Goal: Navigation & Orientation: Find specific page/section

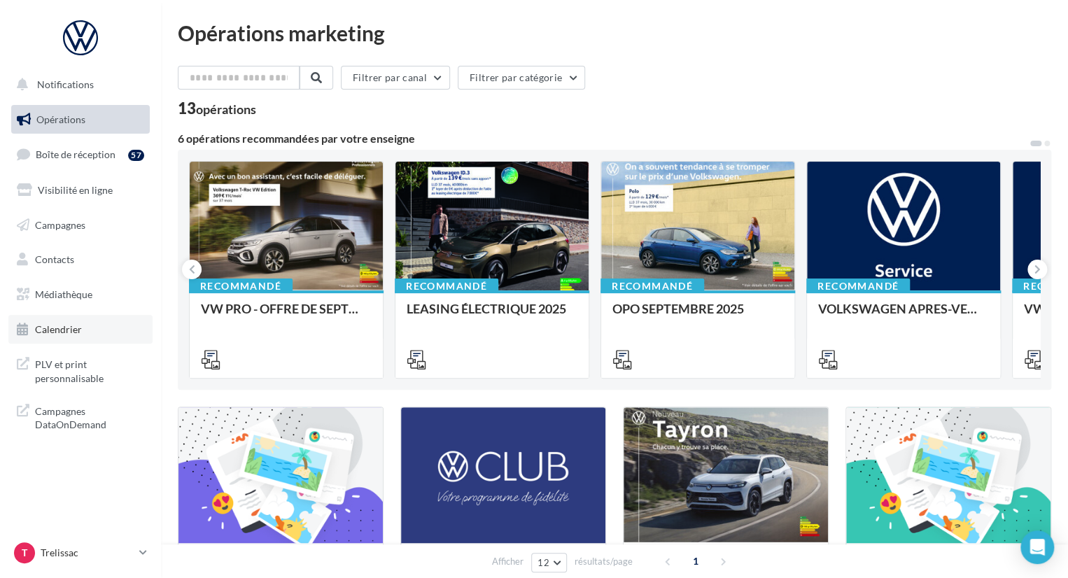
click at [78, 328] on span "Calendrier" at bounding box center [58, 329] width 47 height 12
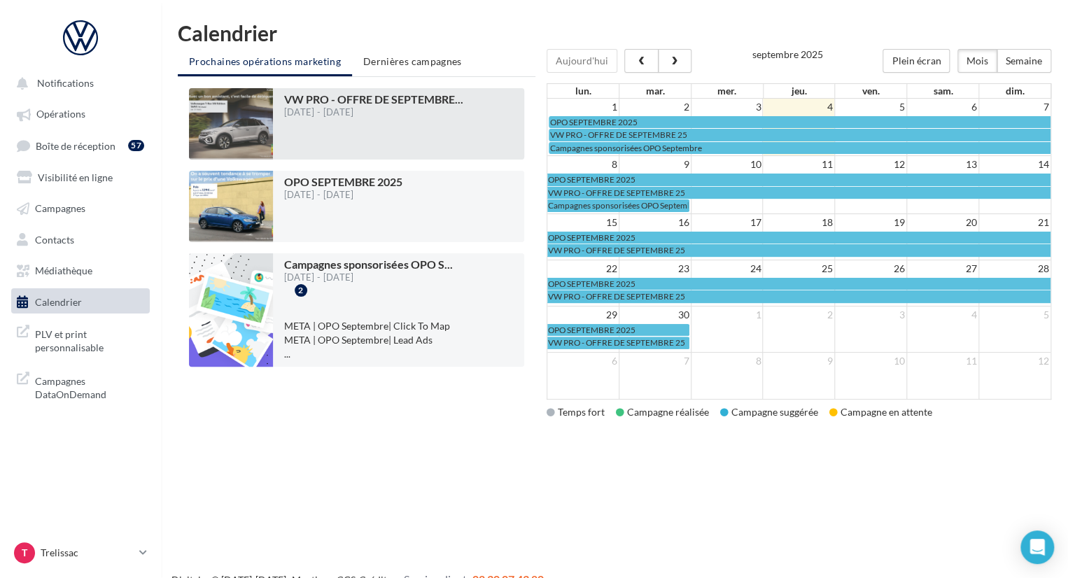
click at [422, 132] on div at bounding box center [373, 139] width 179 height 32
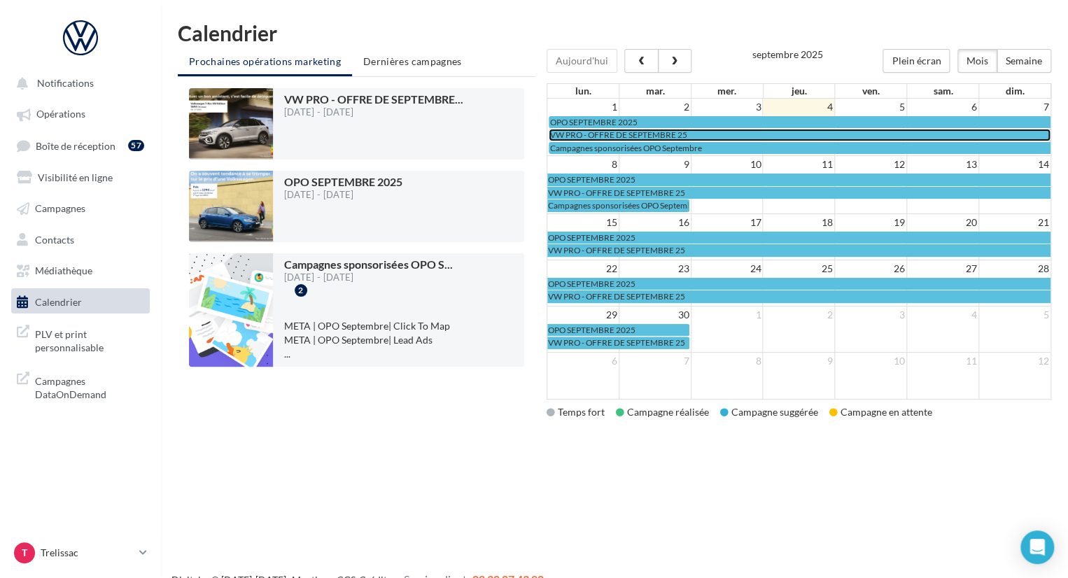
click at [609, 132] on span "VW PRO - OFFRE DE SEPTEMBRE 25" at bounding box center [618, 135] width 137 height 11
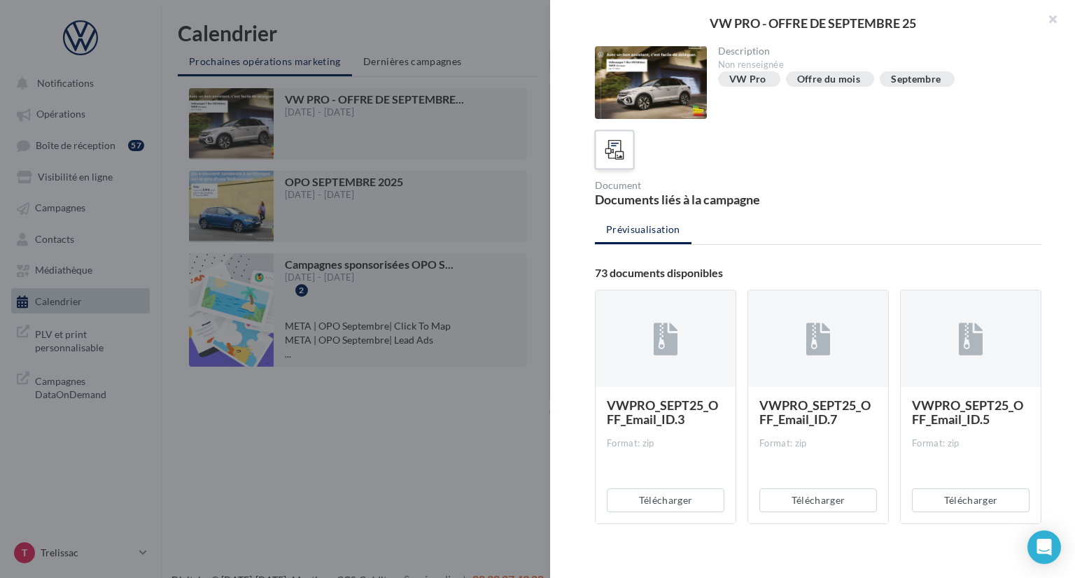
click at [608, 142] on icon at bounding box center [615, 150] width 20 height 20
click at [713, 19] on div "VW PRO - OFFRE DE SEPTEMBRE 25" at bounding box center [813, 23] width 480 height 13
click at [1055, 20] on button "button" at bounding box center [1047, 21] width 56 height 42
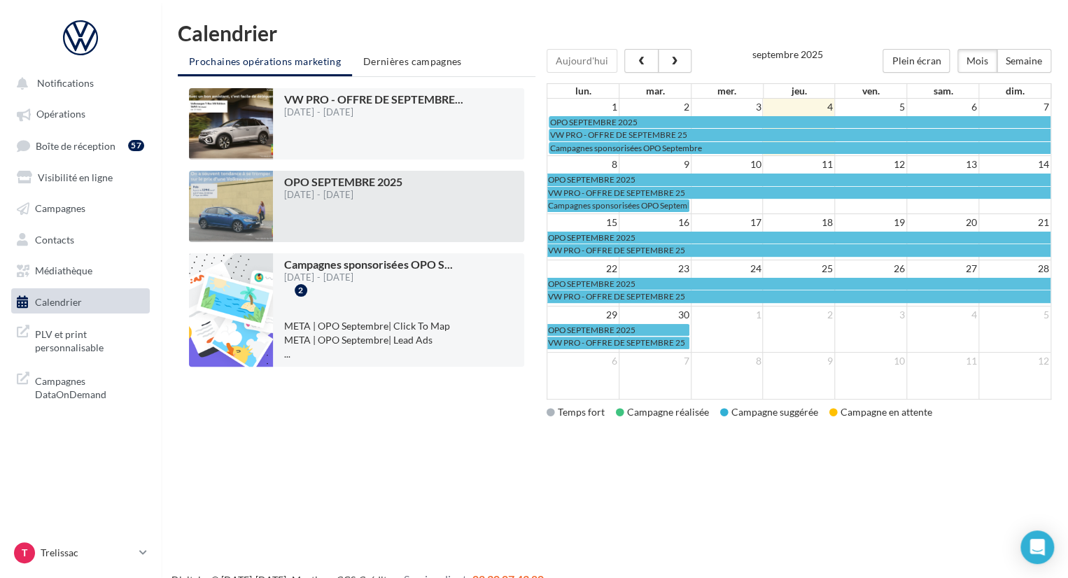
click at [354, 177] on span "OPO SEPTEMBRE 2025" at bounding box center [343, 181] width 118 height 13
click at [290, 200] on div "OPO SEPTEMBRE 2025 01/09/2025 - 30/09/2025" at bounding box center [343, 206] width 118 height 60
click at [384, 197] on div "01/09/2025 - 30/09/2025" at bounding box center [343, 194] width 118 height 9
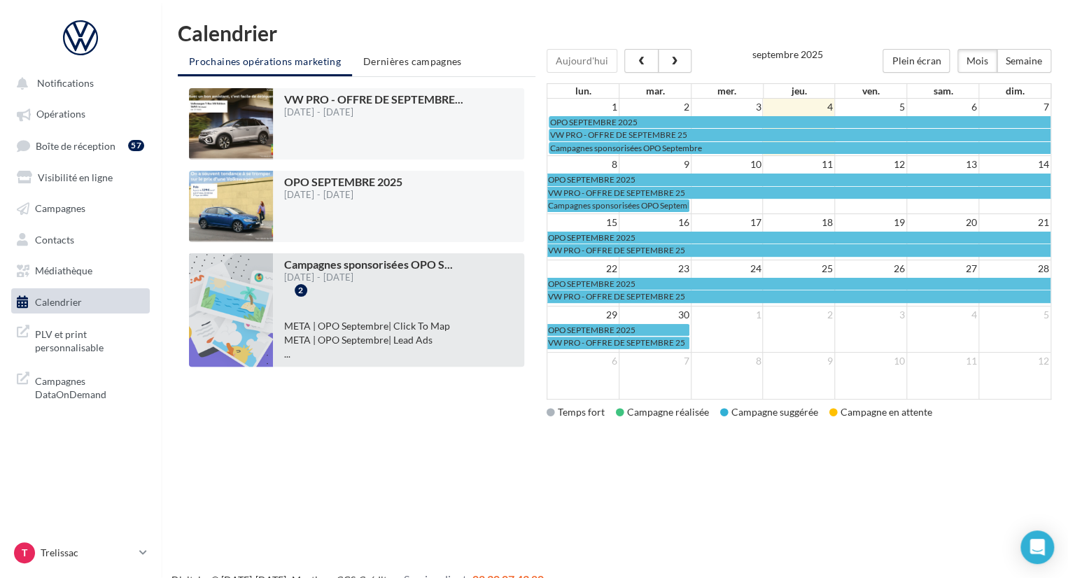
click at [274, 290] on div "Campagnes sponsorisées OPO S ... 01/09/2025 - 09/09/2025 2 META | OPO Septembre…" at bounding box center [398, 309] width 251 height 113
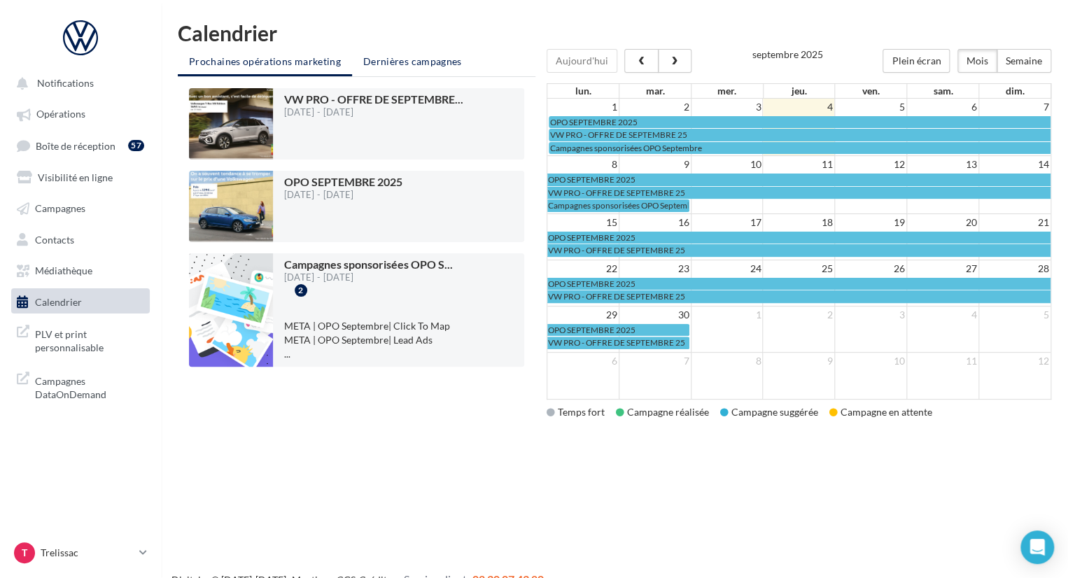
click at [392, 71] on li "Dernières campagnes" at bounding box center [412, 61] width 121 height 25
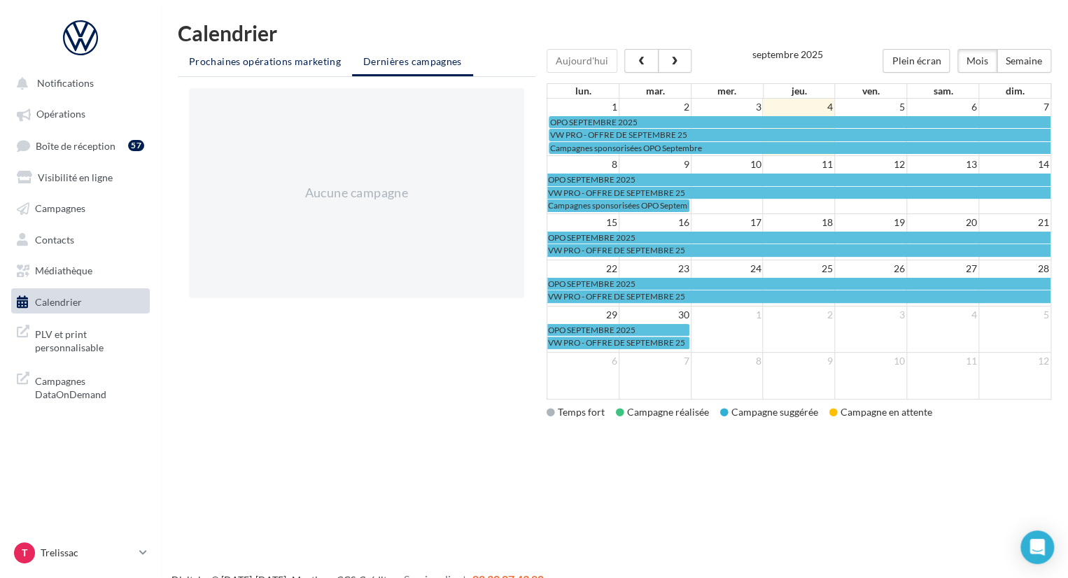
click at [292, 71] on li "Prochaines opérations marketing" at bounding box center [265, 61] width 174 height 25
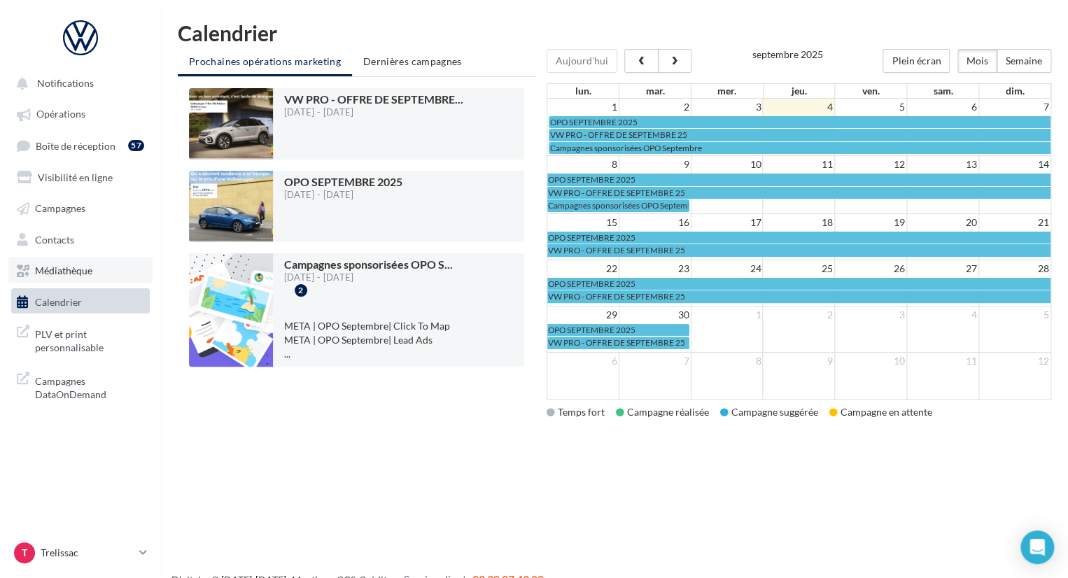
click at [73, 274] on span "Médiathèque" at bounding box center [63, 271] width 57 height 12
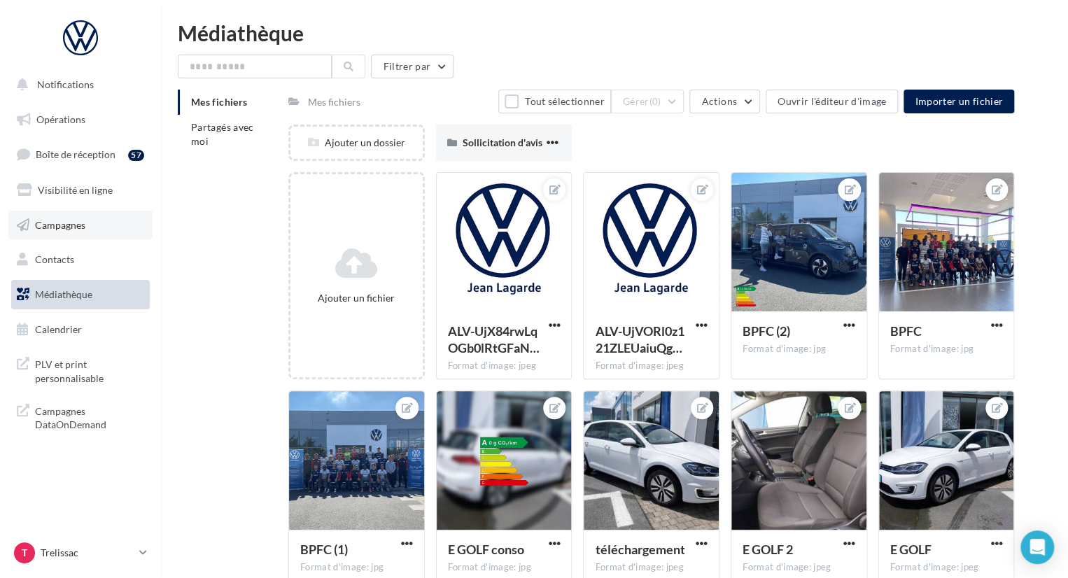
click at [87, 235] on link "Campagnes" at bounding box center [80, 225] width 144 height 29
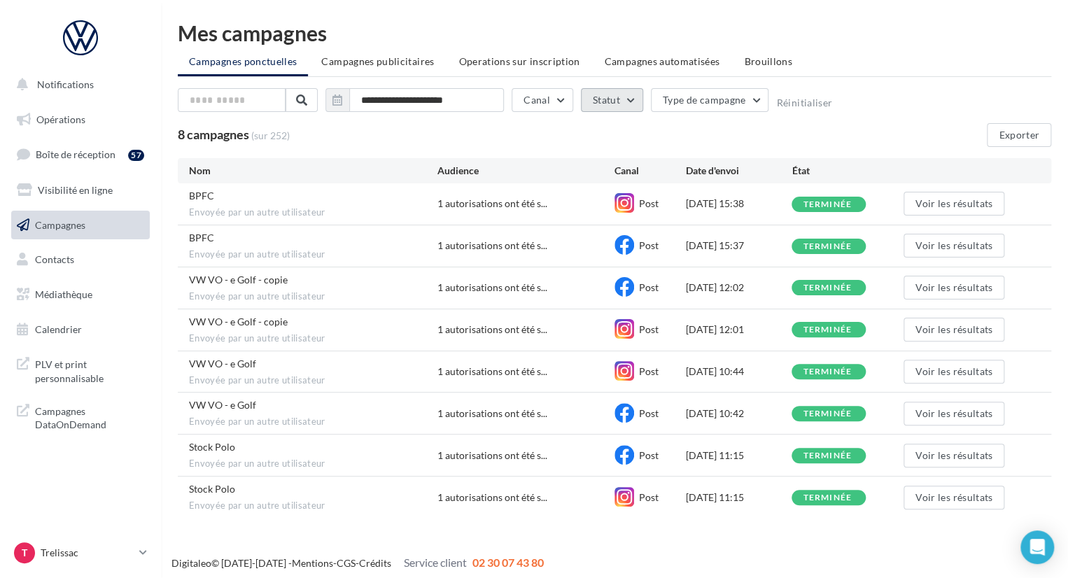
click at [598, 107] on button "Statut" at bounding box center [612, 100] width 62 height 24
click at [55, 151] on span "Boîte de réception" at bounding box center [76, 154] width 80 height 12
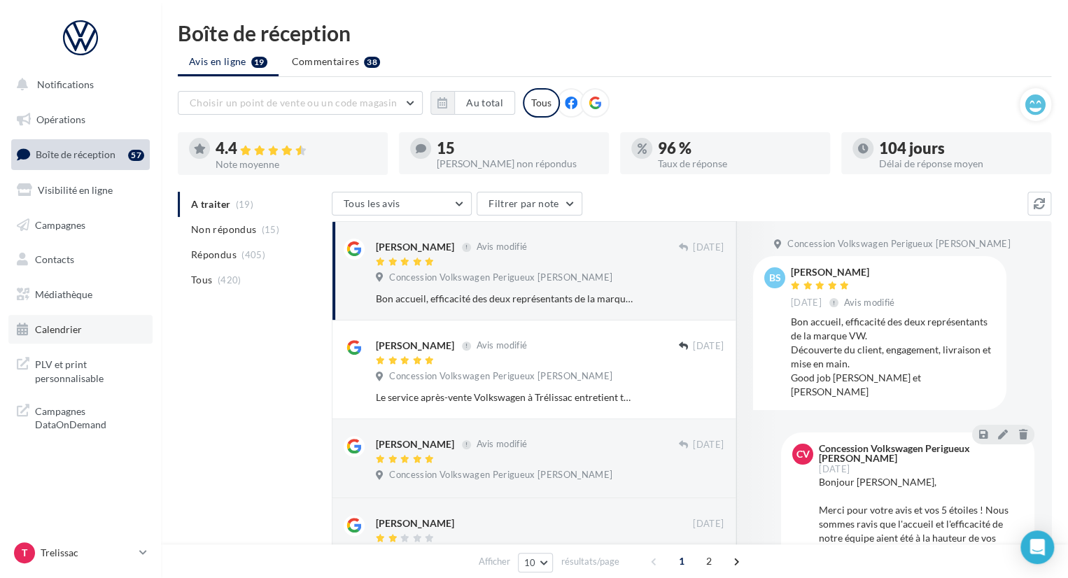
click at [67, 317] on link "Calendrier" at bounding box center [80, 329] width 144 height 29
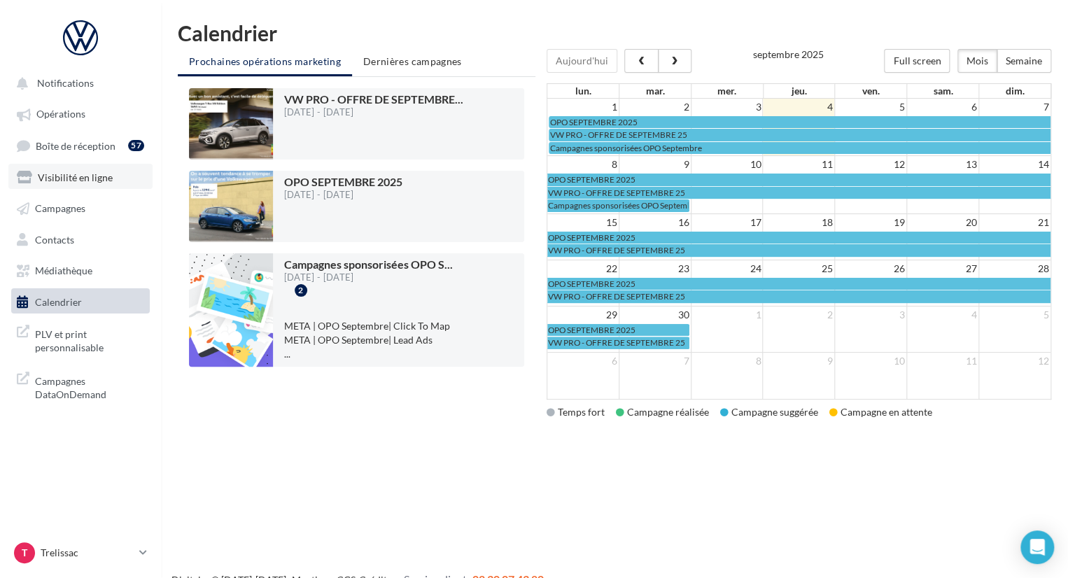
click at [88, 182] on span "Visibilité en ligne" at bounding box center [75, 177] width 75 height 12
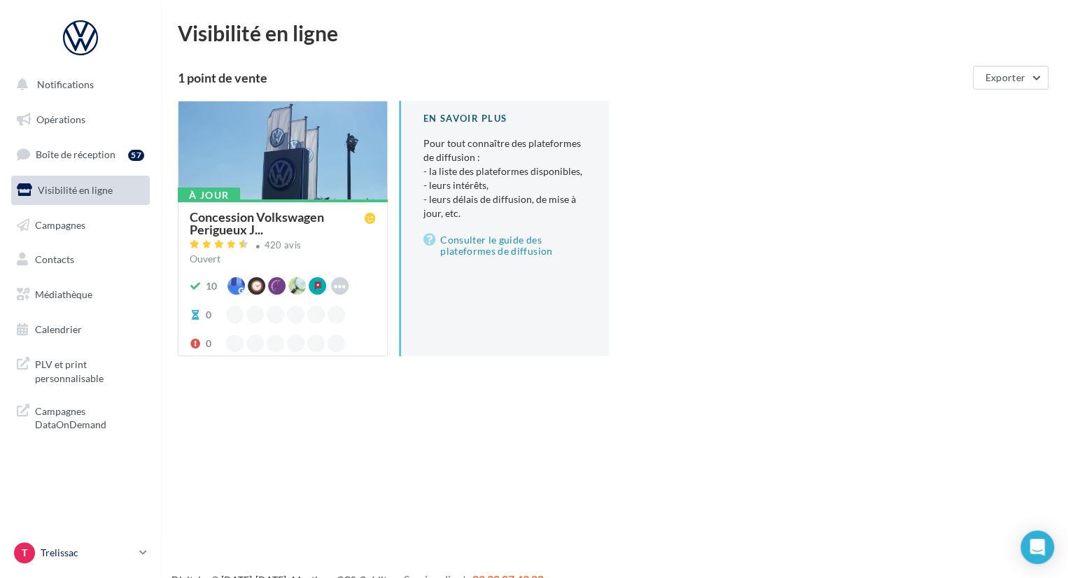
click at [127, 565] on link "T Trelissac vw-pahu-24750" at bounding box center [80, 553] width 139 height 27
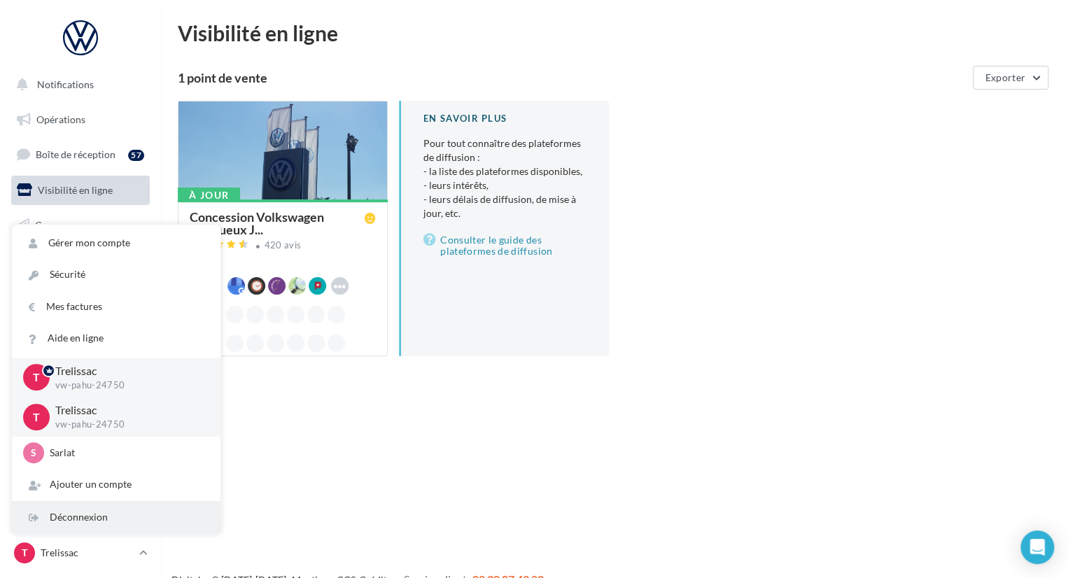
click at [123, 529] on div "Déconnexion" at bounding box center [116, 518] width 209 height 32
